Goal: Find specific page/section: Find specific page/section

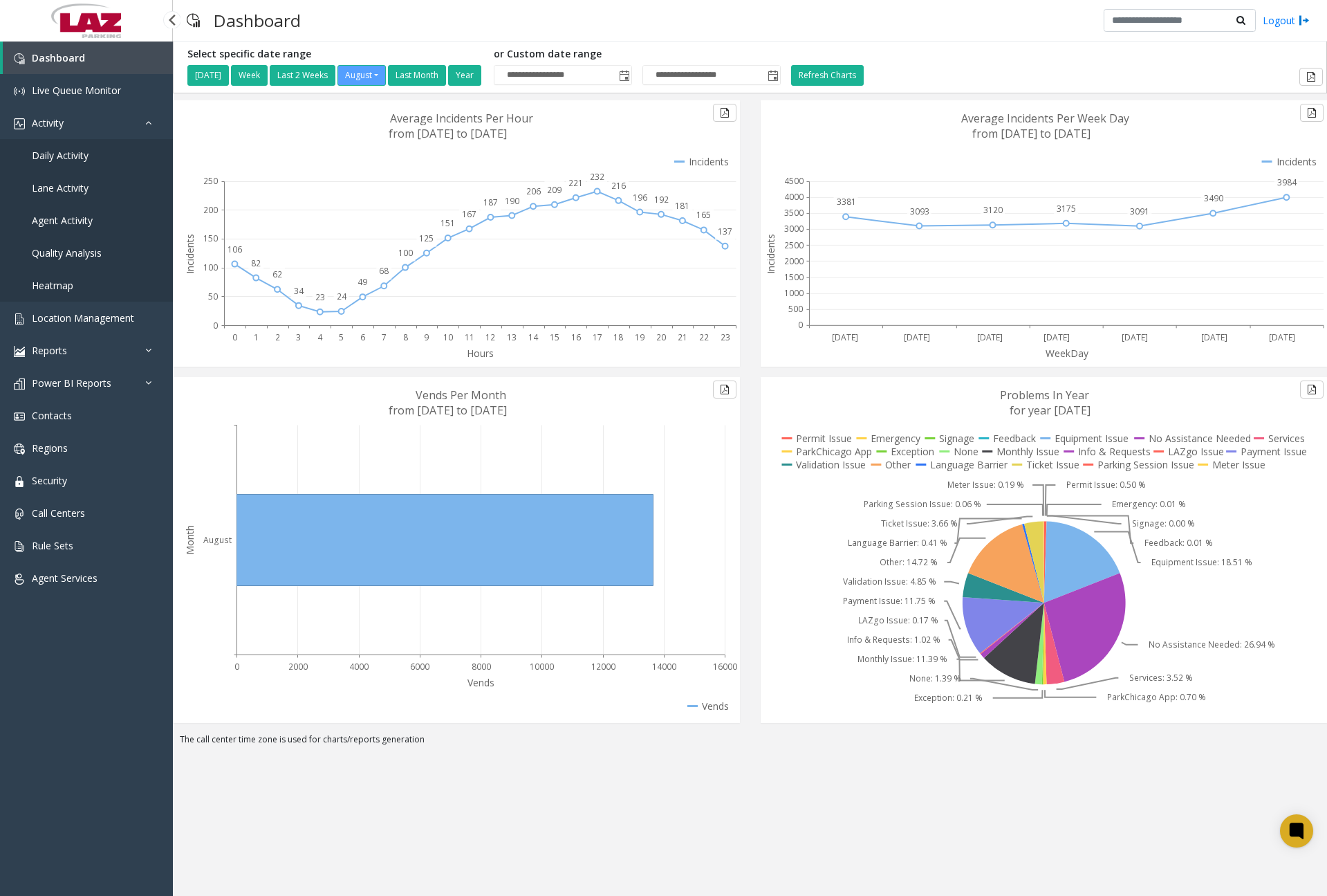
click at [68, 153] on span "Daily Activity" at bounding box center [60, 155] width 57 height 13
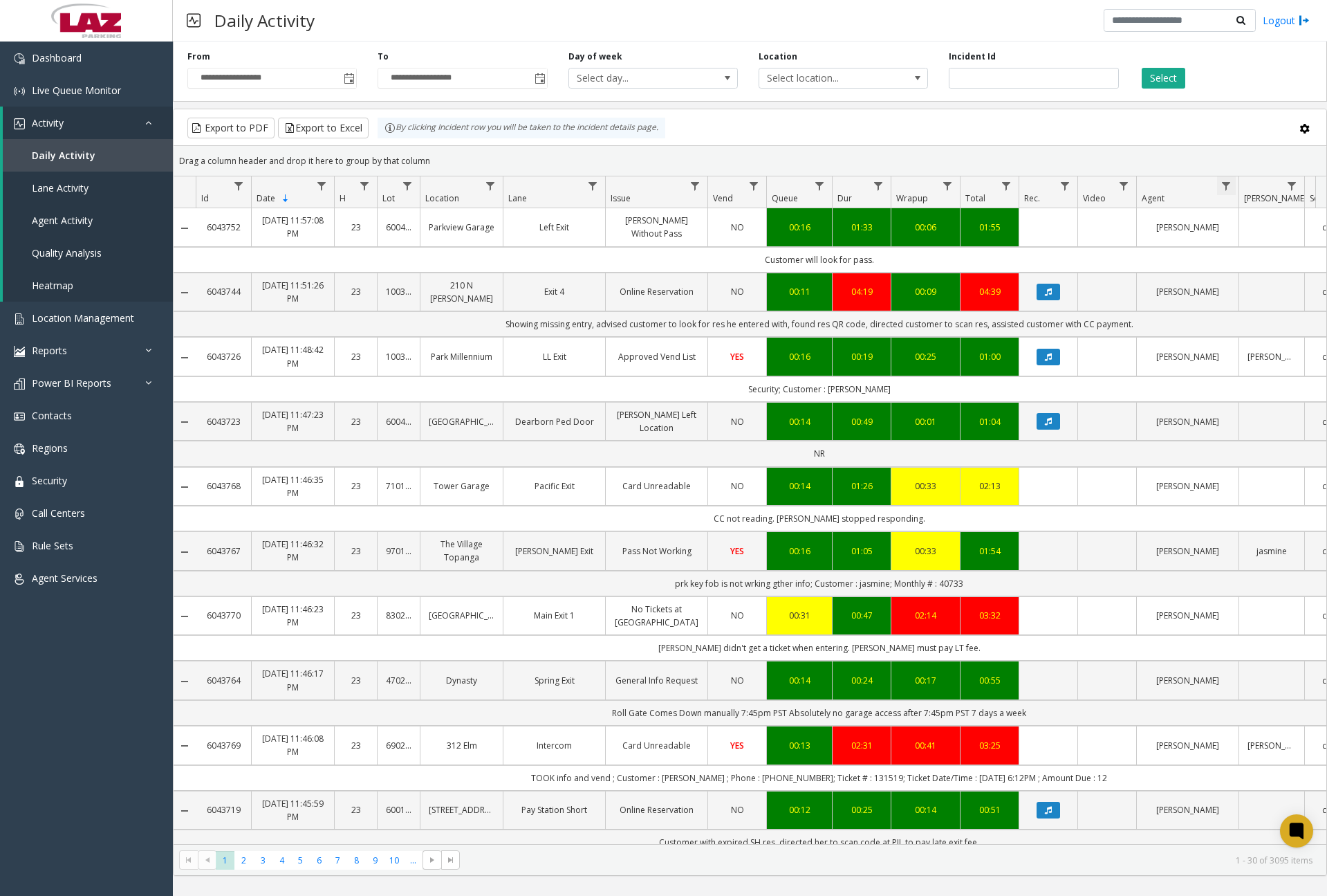
click at [1229, 186] on span "Data table" at bounding box center [1226, 186] width 11 height 11
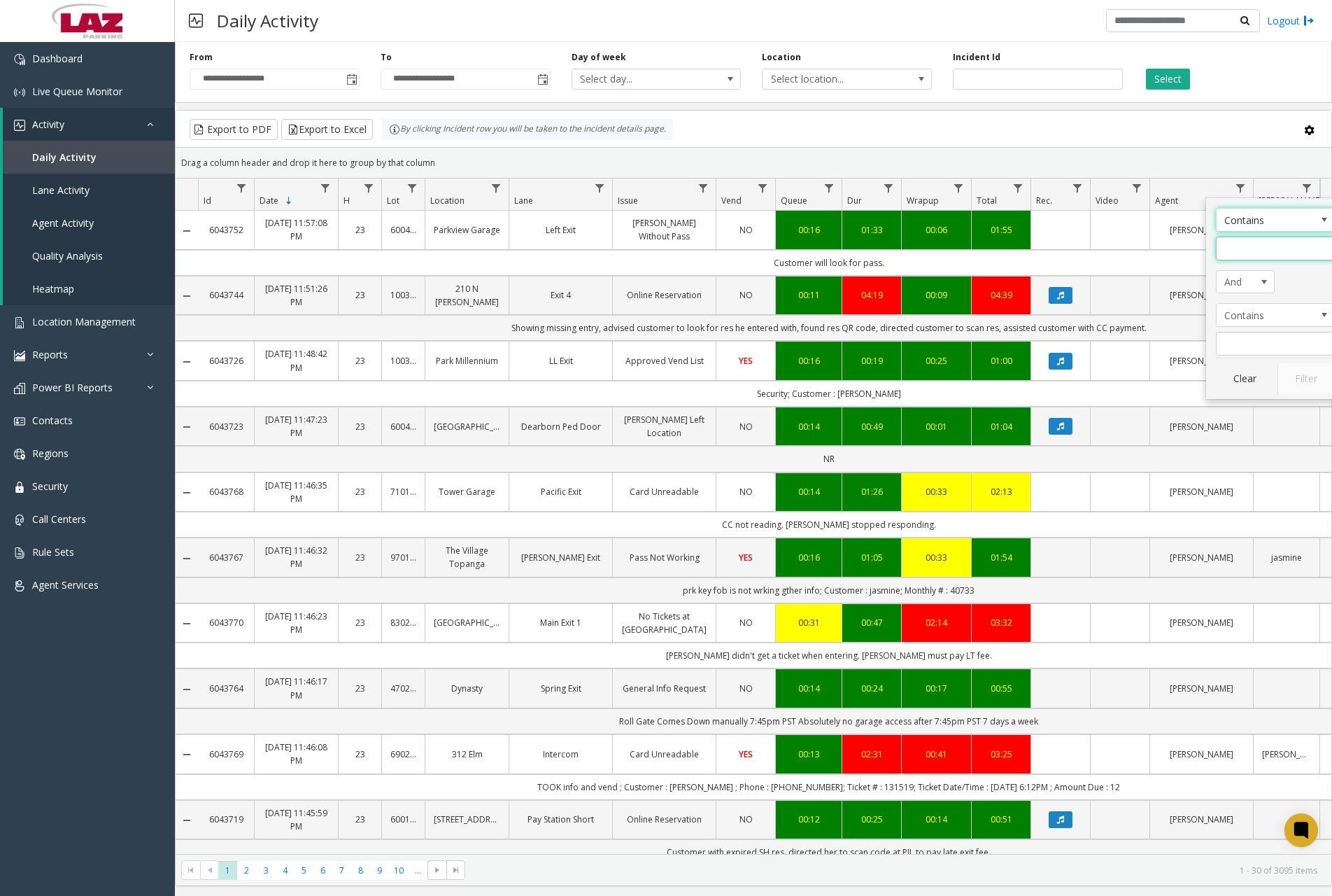
click at [1267, 242] on input "Agent Filter" at bounding box center [1276, 248] width 119 height 24
type input "****"
click at [1306, 375] on button "Filter" at bounding box center [1306, 379] width 57 height 31
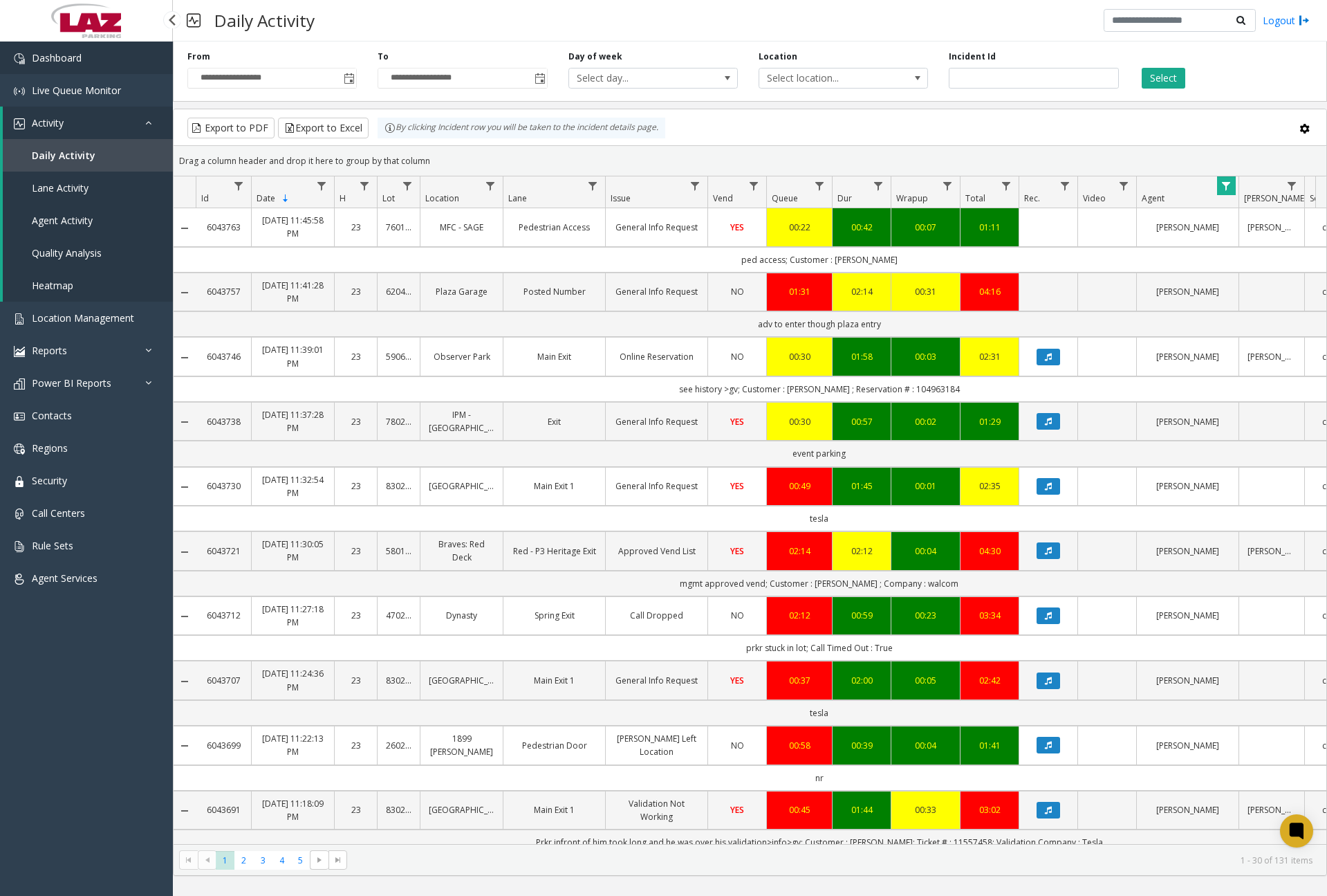
click at [137, 65] on link "Dashboard" at bounding box center [86, 57] width 173 height 32
